Goal: Task Accomplishment & Management: Manage account settings

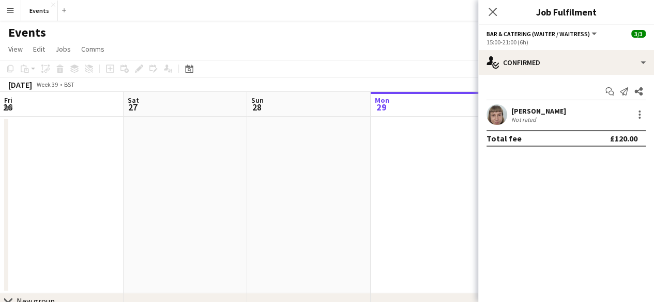
scroll to position [0, 247]
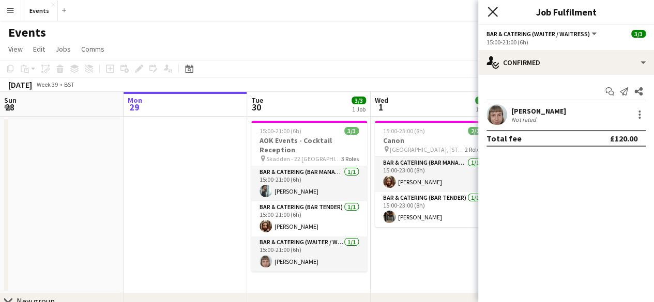
click at [492, 15] on icon "Close pop-in" at bounding box center [492, 12] width 10 height 10
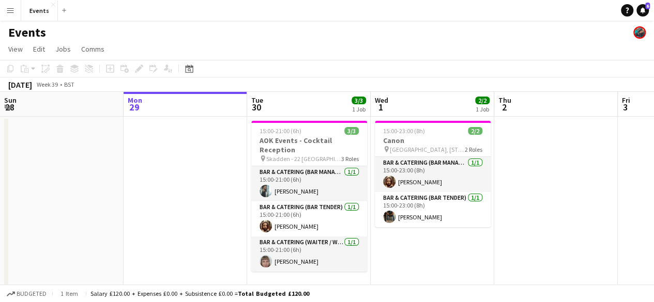
click at [7, 6] on app-icon "Menu" at bounding box center [10, 10] width 8 height 8
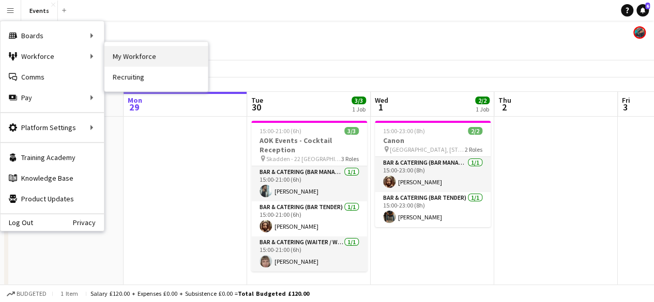
click at [123, 49] on link "My Workforce" at bounding box center [155, 56] width 103 height 21
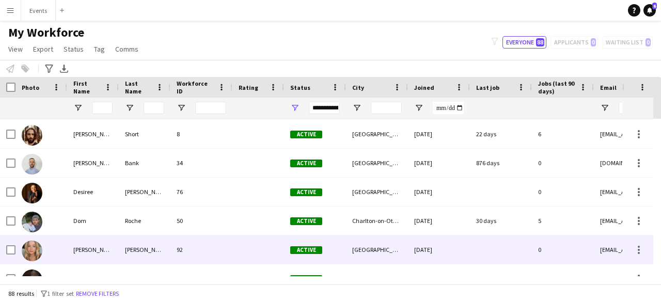
click at [33, 244] on img at bounding box center [32, 251] width 21 height 21
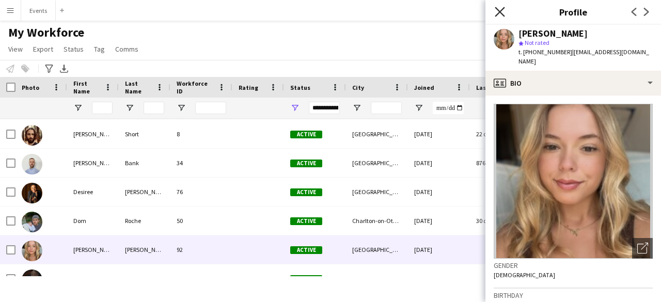
click at [500, 11] on icon at bounding box center [500, 12] width 10 height 10
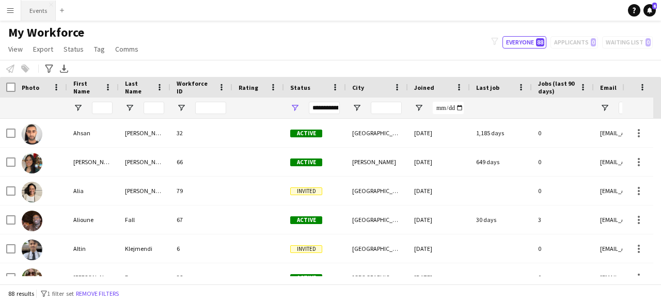
click at [31, 15] on button "Events Close" at bounding box center [38, 11] width 35 height 20
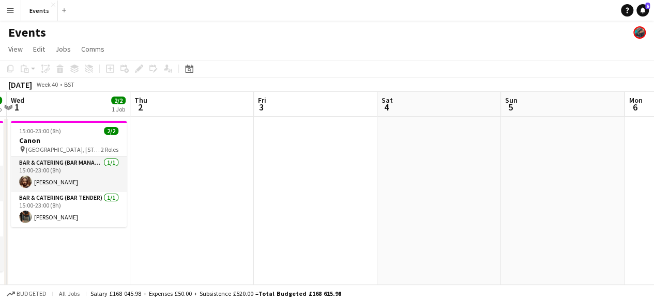
drag, startPoint x: 597, startPoint y: 237, endPoint x: 234, endPoint y: 207, distance: 365.0
click at [234, 207] on app-calendar-viewport "Sun 28 Mon 29 Tue 30 3/3 1 Job Wed 1 2/2 1 Job Thu 2 Fri 3 Sat 4 Sun 5 Mon 6 Tu…" at bounding box center [327, 216] width 654 height 249
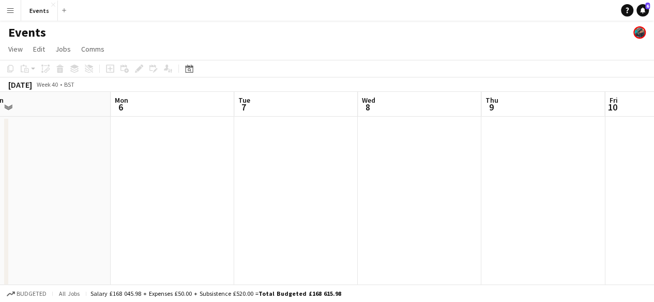
drag, startPoint x: 567, startPoint y: 214, endPoint x: 54, endPoint y: 197, distance: 513.9
click at [54, 197] on app-calendar-viewport "Thu 2 Fri 3 Sat 4 Sun 5 Mon 6 Tue 7 Wed 8 Thu 9 Fri 10 Sat 11 2/2 1 Job Sun 12 …" at bounding box center [327, 216] width 654 height 249
click at [38, 11] on button "Events Close" at bounding box center [39, 11] width 37 height 20
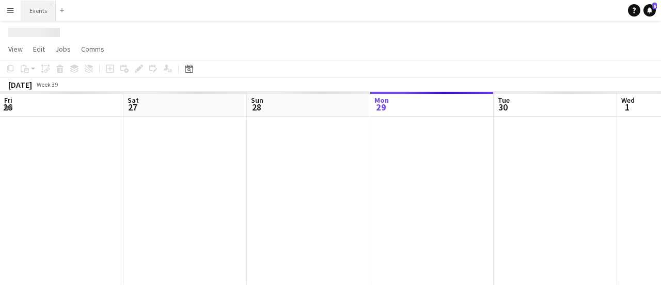
scroll to position [0, 247]
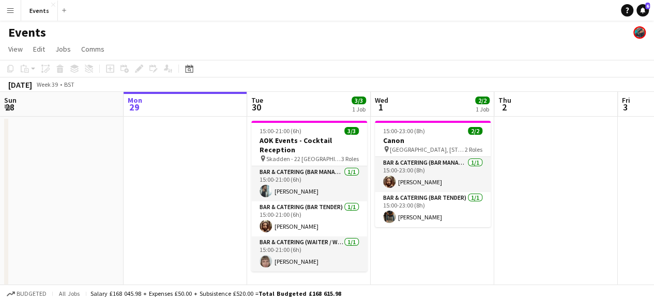
click at [11, 16] on button "Menu" at bounding box center [10, 10] width 21 height 21
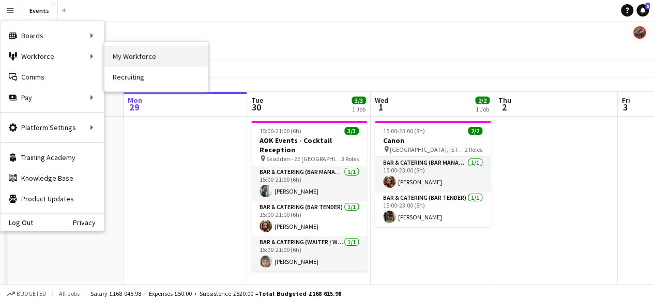
click at [124, 58] on link "My Workforce" at bounding box center [155, 56] width 103 height 21
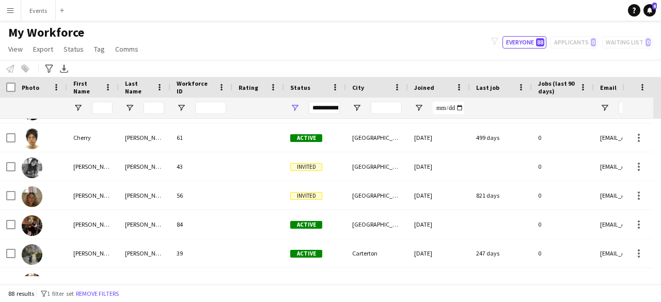
scroll to position [589, 0]
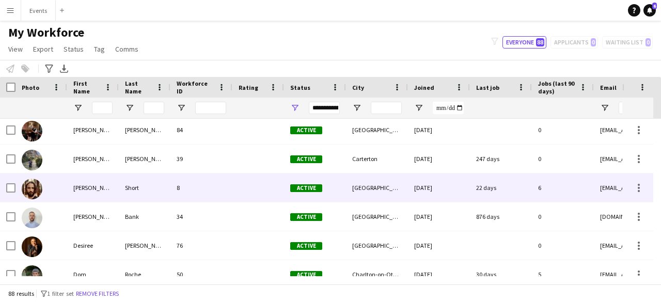
click at [34, 183] on img at bounding box center [32, 189] width 21 height 21
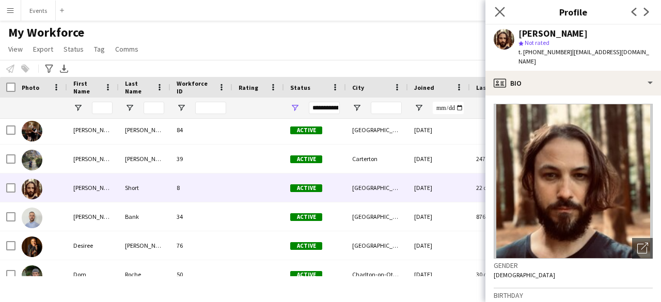
click at [506, 10] on app-icon "Close pop-in" at bounding box center [500, 12] width 15 height 15
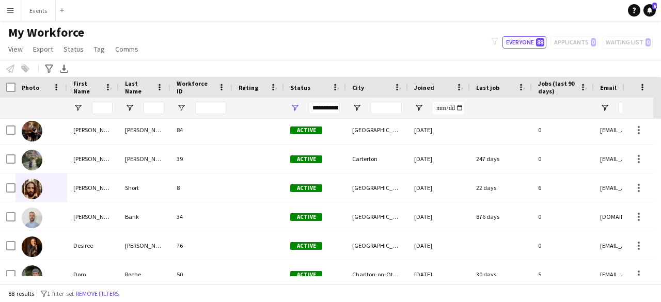
drag, startPoint x: 657, startPoint y: 169, endPoint x: 402, endPoint y: 35, distance: 288.7
click at [402, 35] on div "My Workforce View Views Default view New view Update view Delete view Edit name…" at bounding box center [330, 42] width 661 height 35
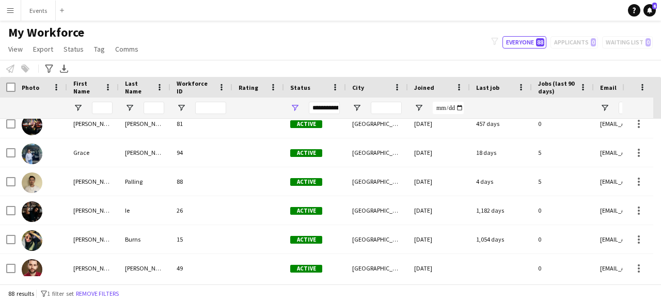
scroll to position [1046, 0]
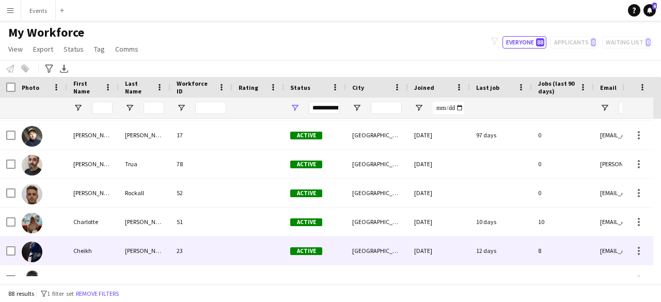
click at [36, 254] on img at bounding box center [32, 252] width 21 height 21
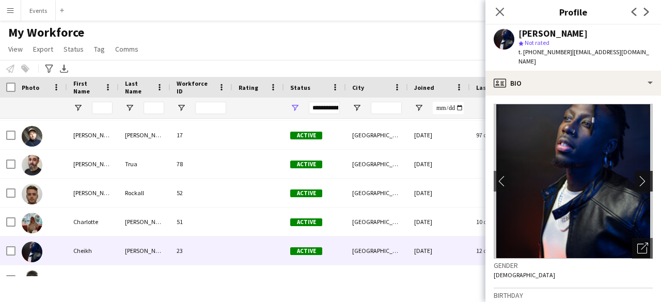
click at [638, 176] on app-icon "chevron-right" at bounding box center [646, 181] width 16 height 11
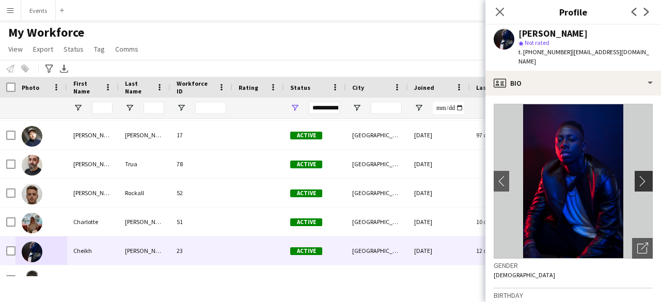
click at [638, 176] on app-icon "chevron-right" at bounding box center [646, 181] width 16 height 11
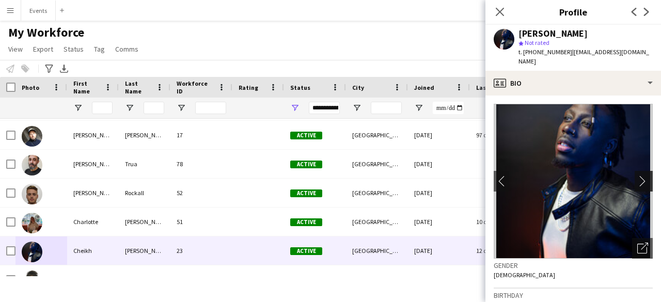
click at [638, 176] on app-icon "chevron-right" at bounding box center [646, 181] width 16 height 11
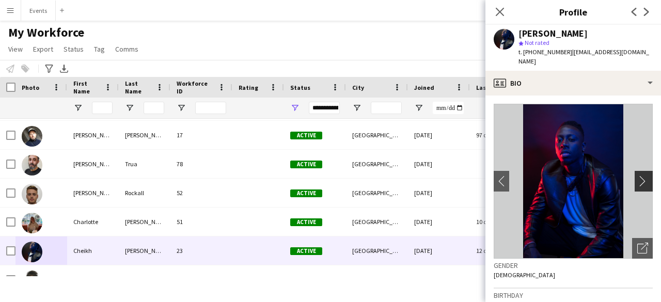
click at [638, 176] on app-icon "chevron-right" at bounding box center [646, 181] width 16 height 11
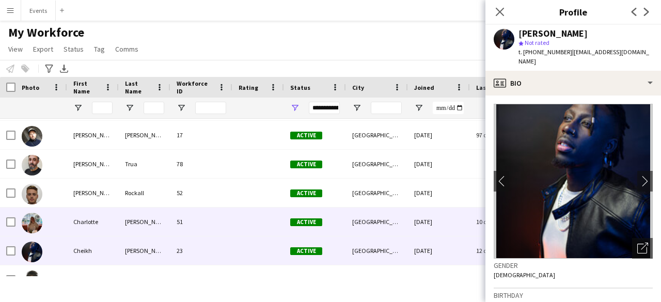
click at [35, 222] on img at bounding box center [32, 223] width 21 height 21
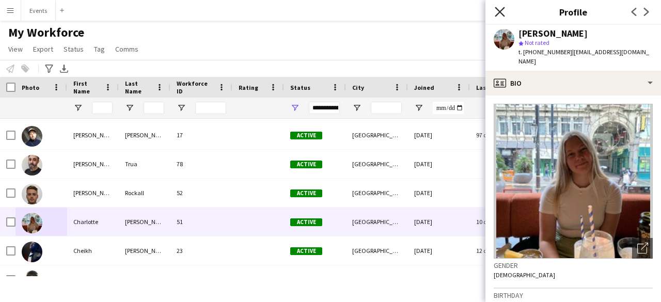
click at [503, 12] on icon "Close pop-in" at bounding box center [500, 12] width 10 height 10
